Goal: Task Accomplishment & Management: Manage account settings

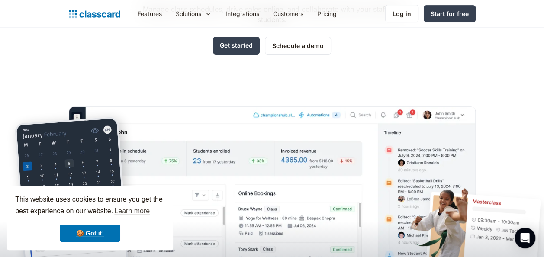
scroll to position [303, 0]
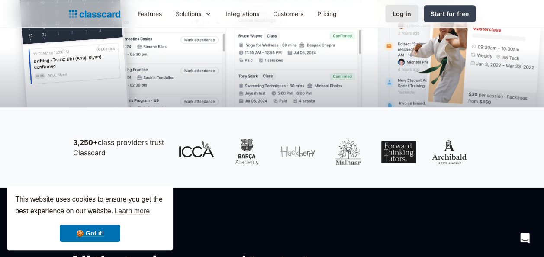
click at [392, 12] on link "Log in" at bounding box center [401, 14] width 33 height 18
